Goal: Ask a question

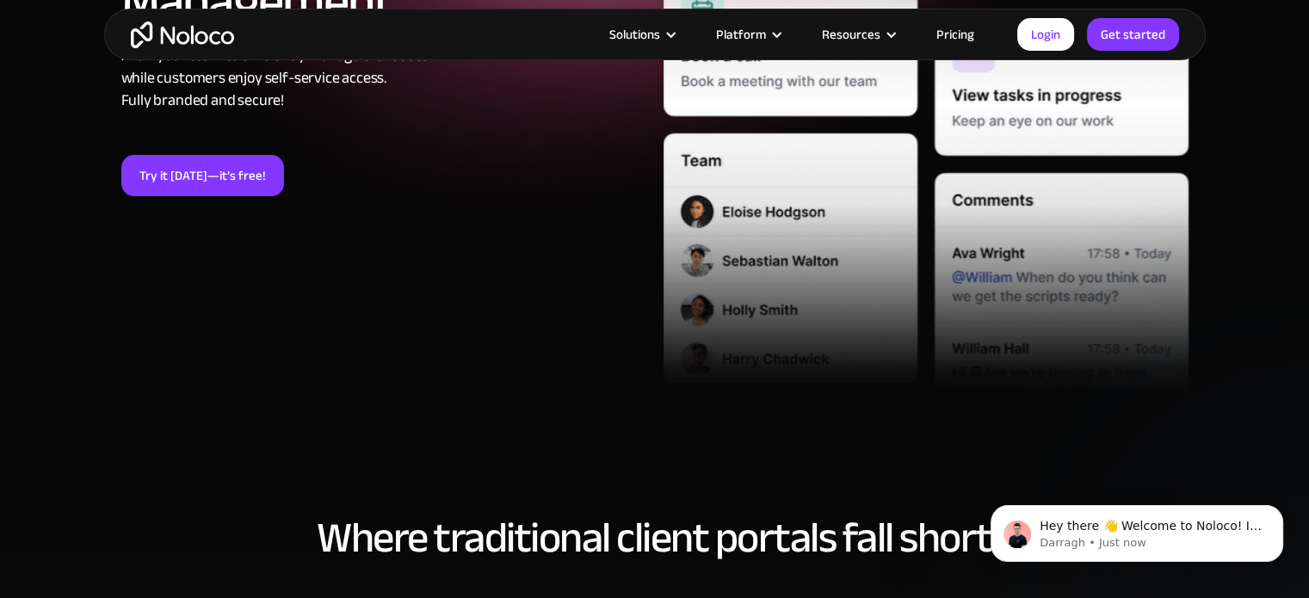
scroll to position [512, 0]
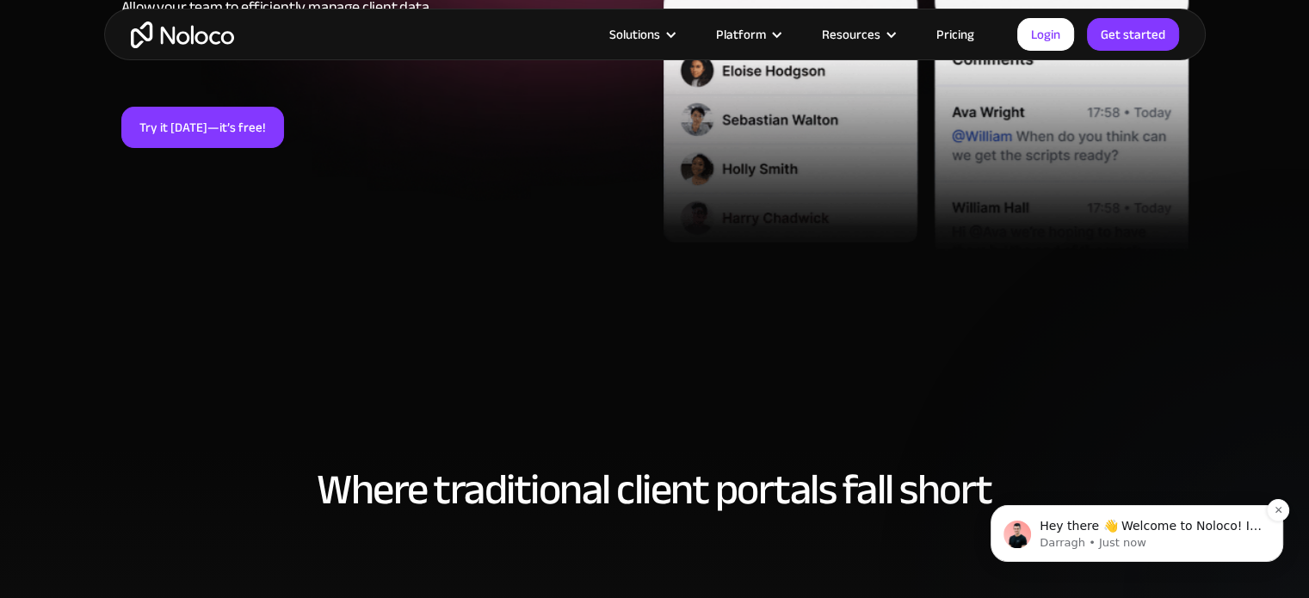
click at [1127, 532] on p "Hey there 👋 Welcome to Noloco! If you have any questions, just reply to this me…" at bounding box center [1151, 526] width 222 height 17
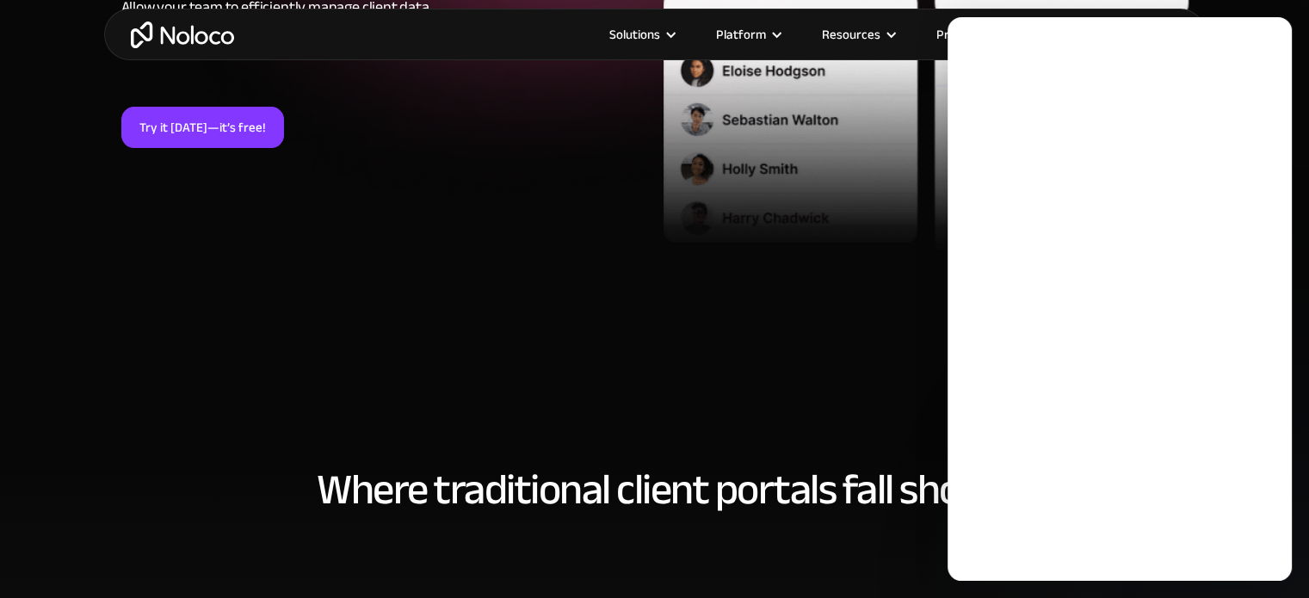
scroll to position [0, 0]
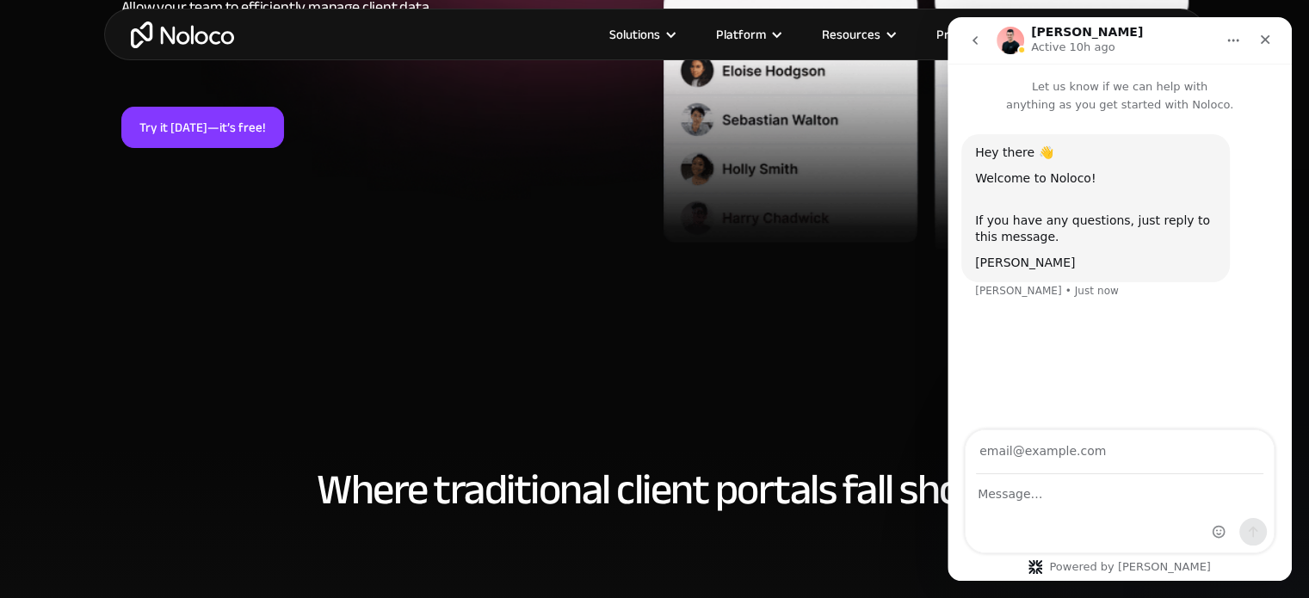
click at [1010, 532] on div "Intercom messenger" at bounding box center [1120, 513] width 308 height 77
click at [1006, 495] on textarea "Message…" at bounding box center [1120, 489] width 308 height 29
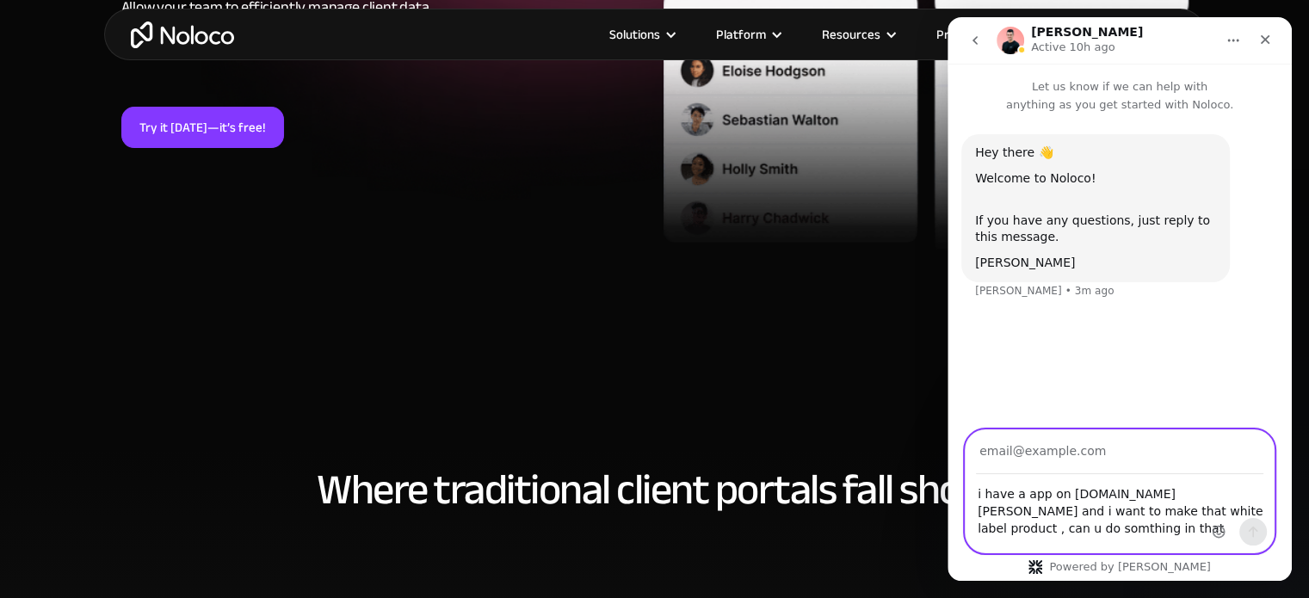
type textarea "i have a app on [DOMAIN_NAME][PERSON_NAME] and i want to make that white label …"
click at [1055, 446] on input "Your email" at bounding box center [1120, 452] width 288 height 44
type input "[EMAIL_ADDRESS][DOMAIN_NAME]"
click at [1259, 535] on icon "Send a message…" at bounding box center [1254, 532] width 14 height 14
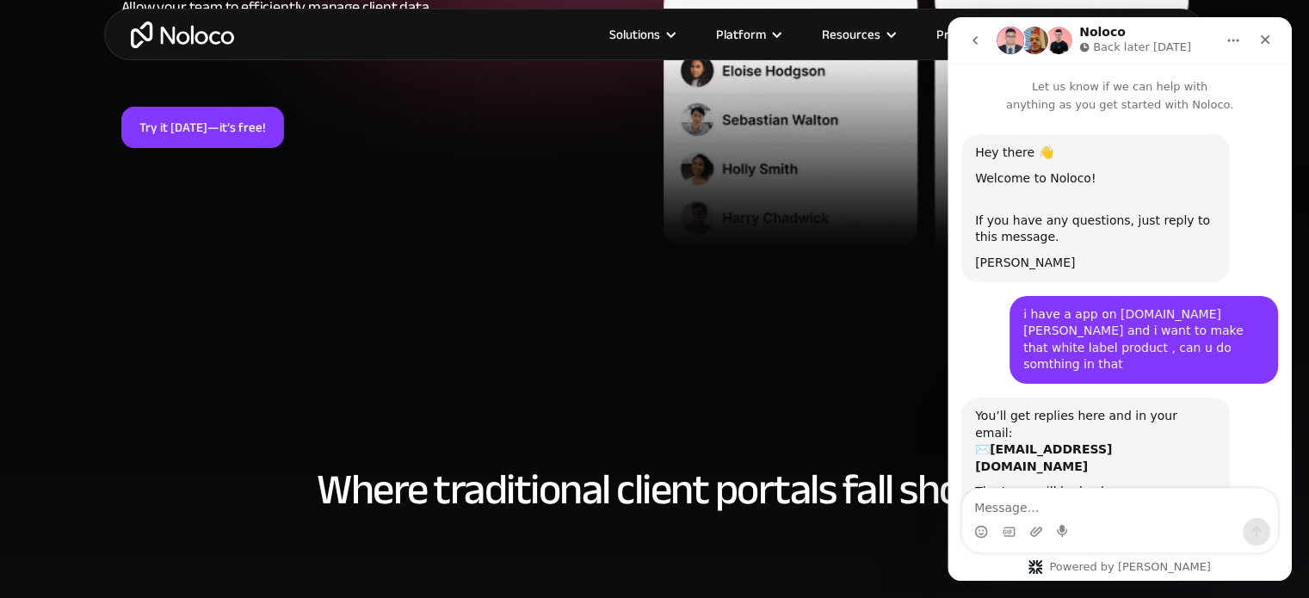
scroll to position [72, 0]
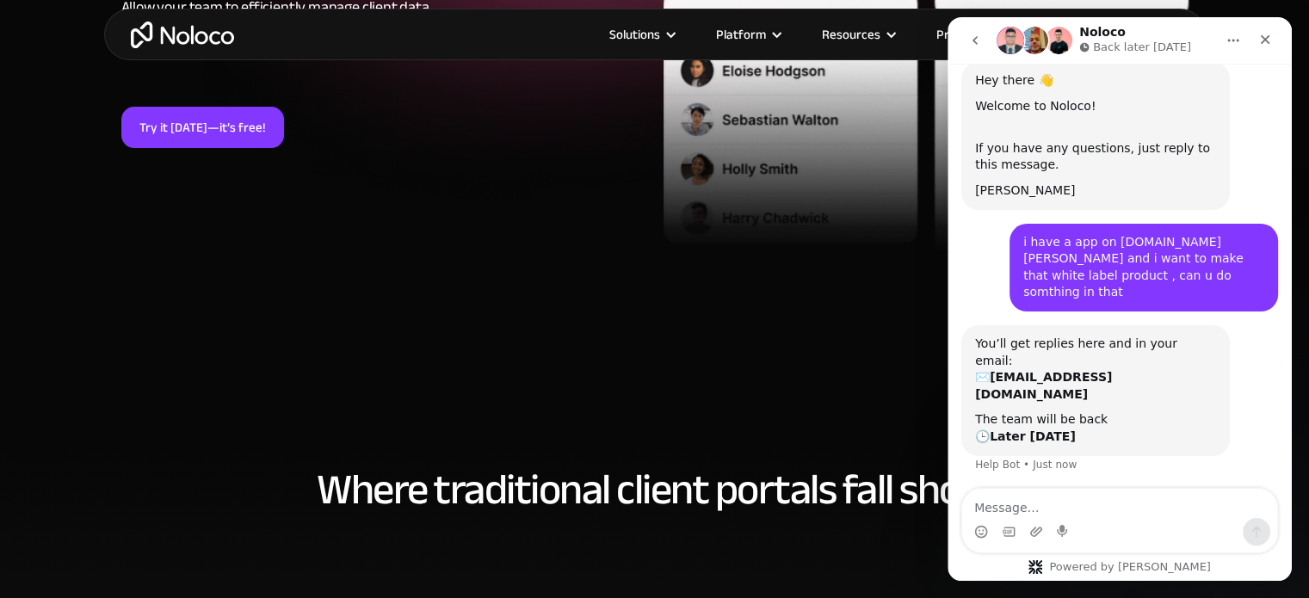
click at [1249, 44] on button "Home" at bounding box center [1233, 40] width 33 height 33
click at [1262, 40] on icon "Close" at bounding box center [1266, 40] width 14 height 14
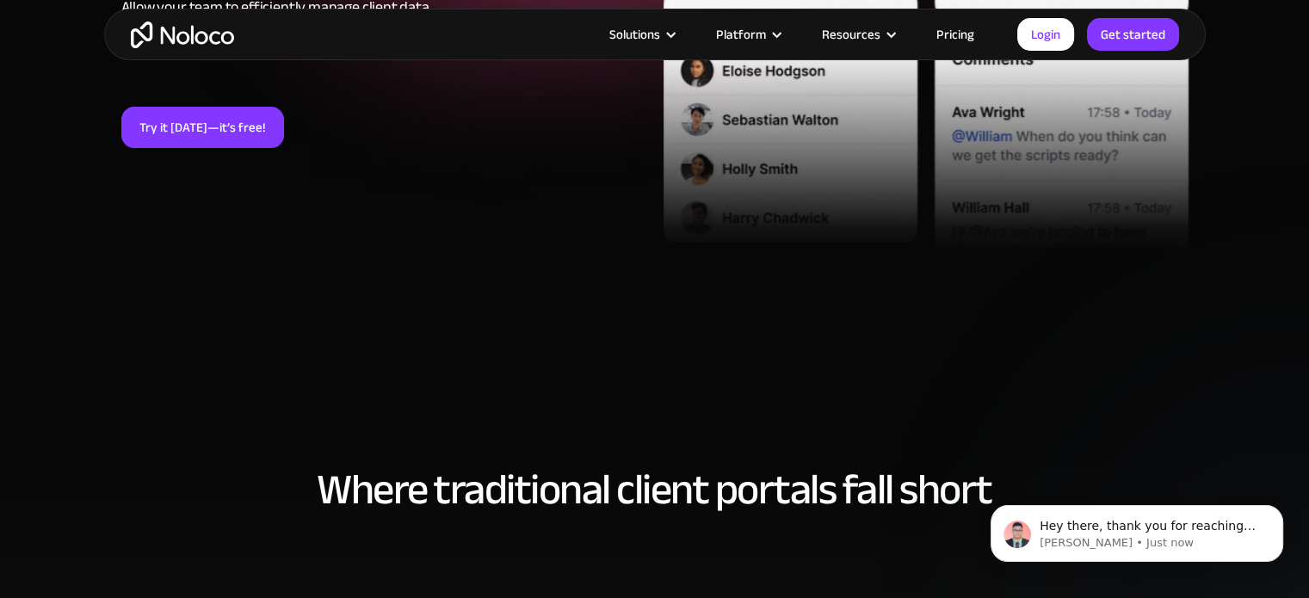
scroll to position [183, 0]
click at [1129, 531] on p "Hey there, thank you for reaching out ​ Yes, you can completely white label Nol…" at bounding box center [1151, 526] width 222 height 17
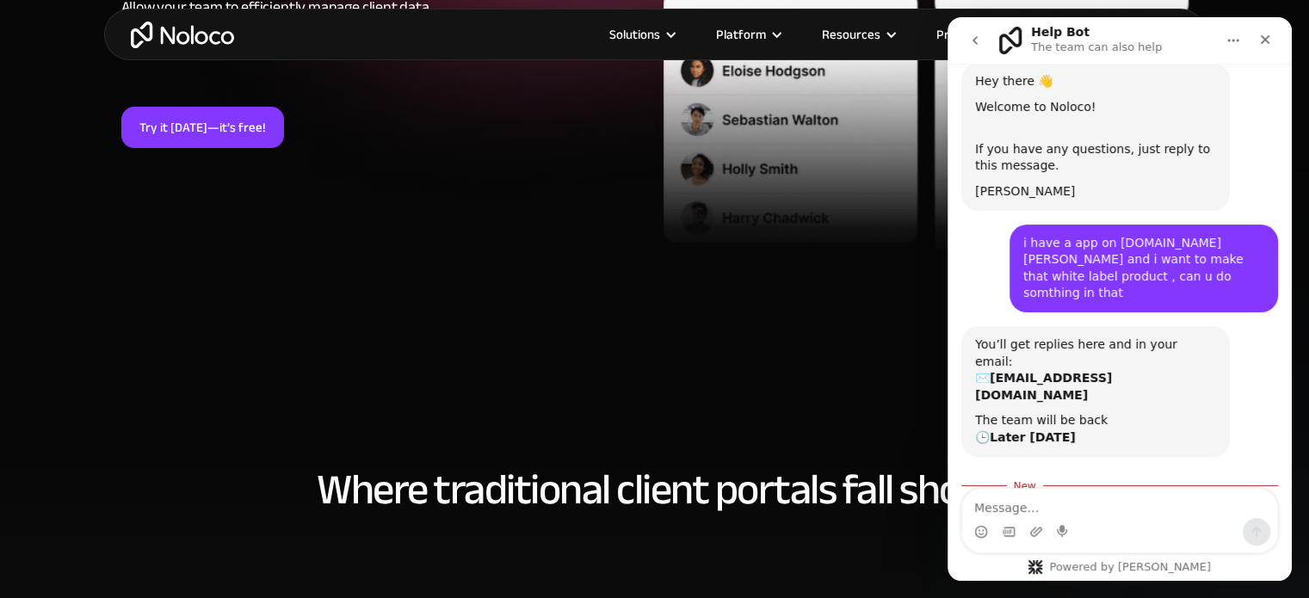
scroll to position [211, 0]
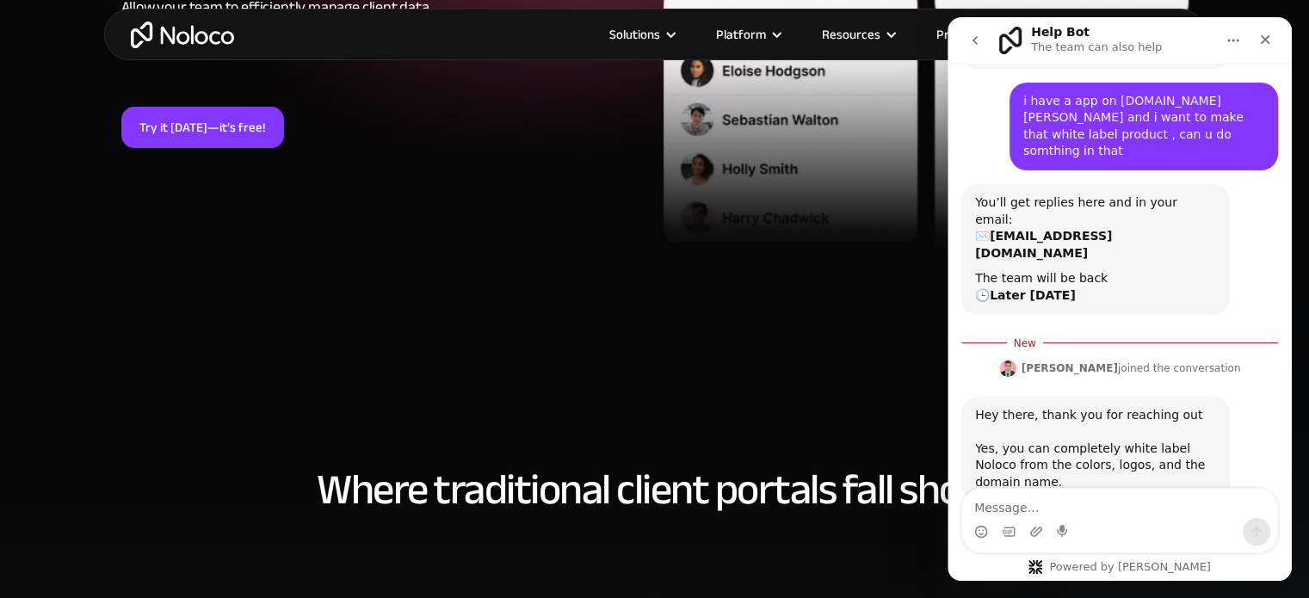
click at [1031, 511] on textarea "Message…" at bounding box center [1119, 503] width 315 height 29
